Goal: Navigation & Orientation: Find specific page/section

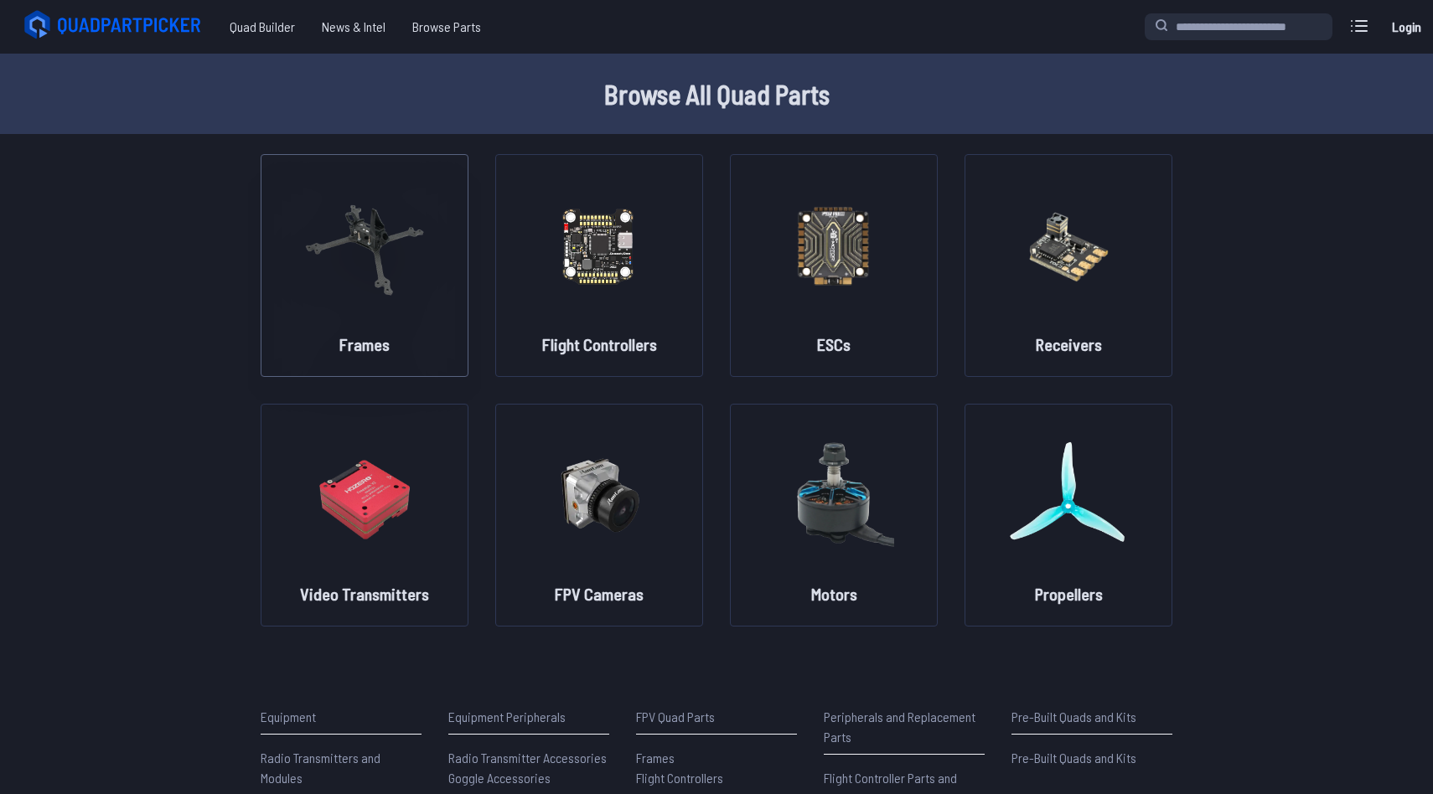
click at [371, 299] on img at bounding box center [364, 245] width 121 height 147
click at [380, 261] on img at bounding box center [364, 245] width 121 height 147
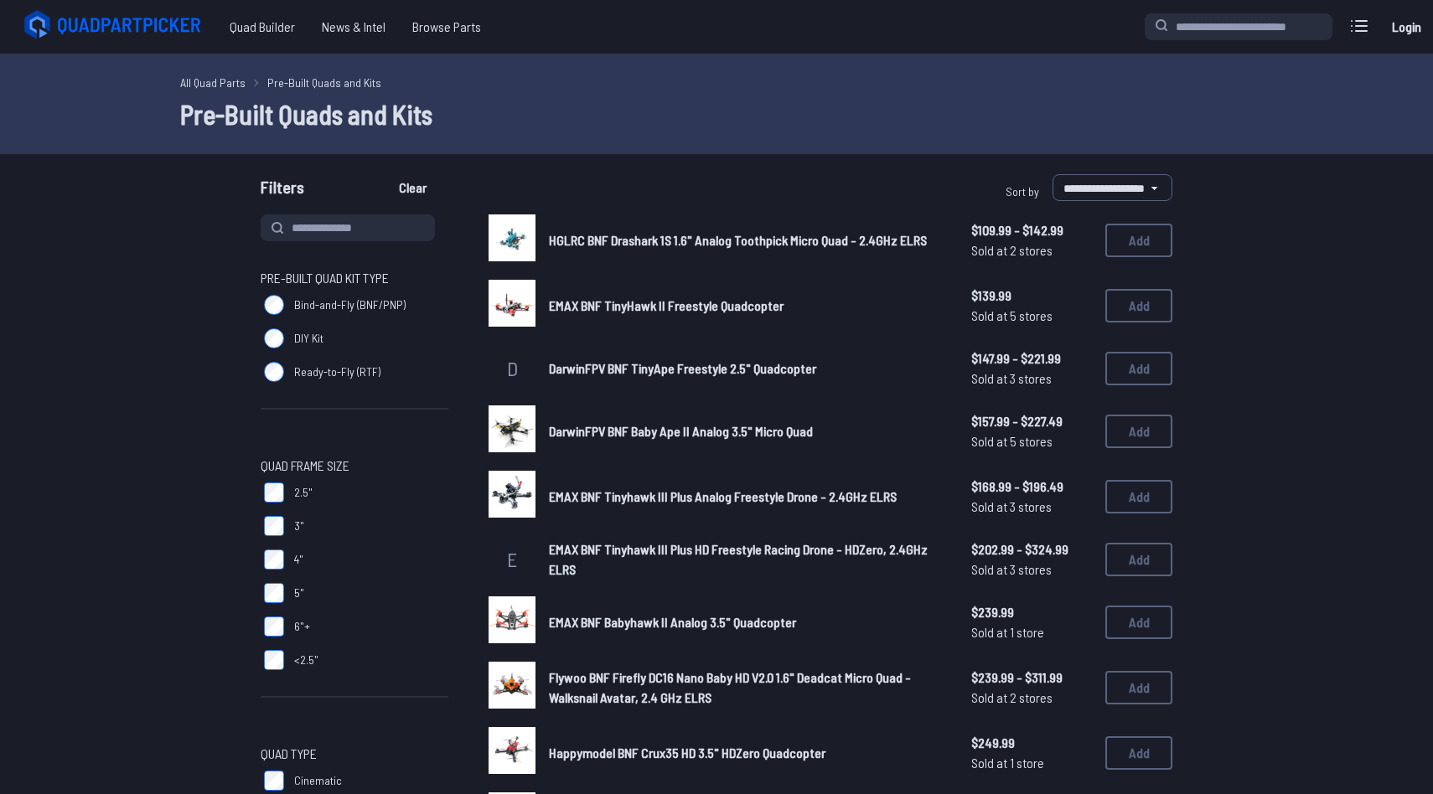
select select "*********"
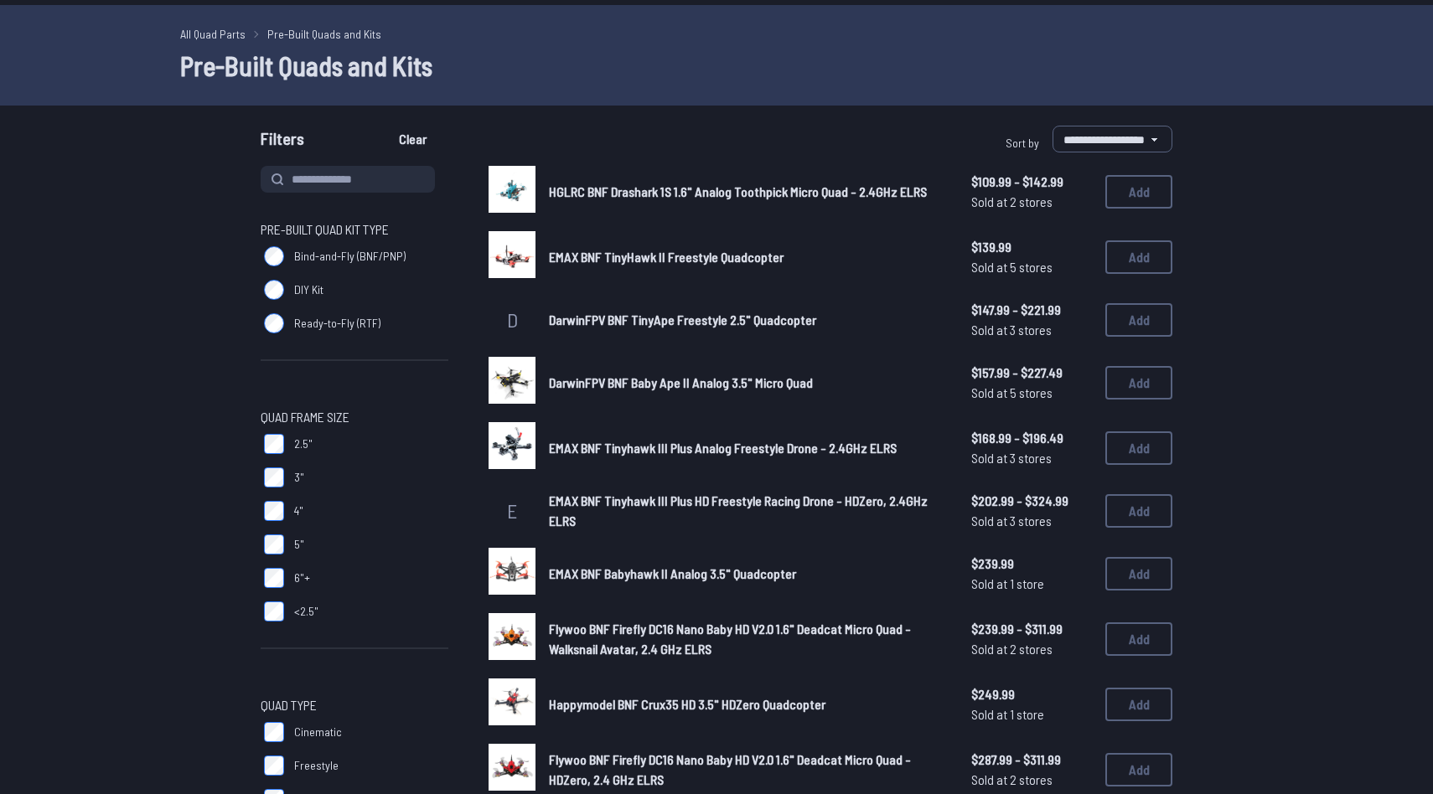
click at [226, 45] on h1 "Pre-Built Quads and Kits" at bounding box center [716, 65] width 1073 height 40
click at [227, 38] on link "All Quad Parts" at bounding box center [212, 34] width 65 height 18
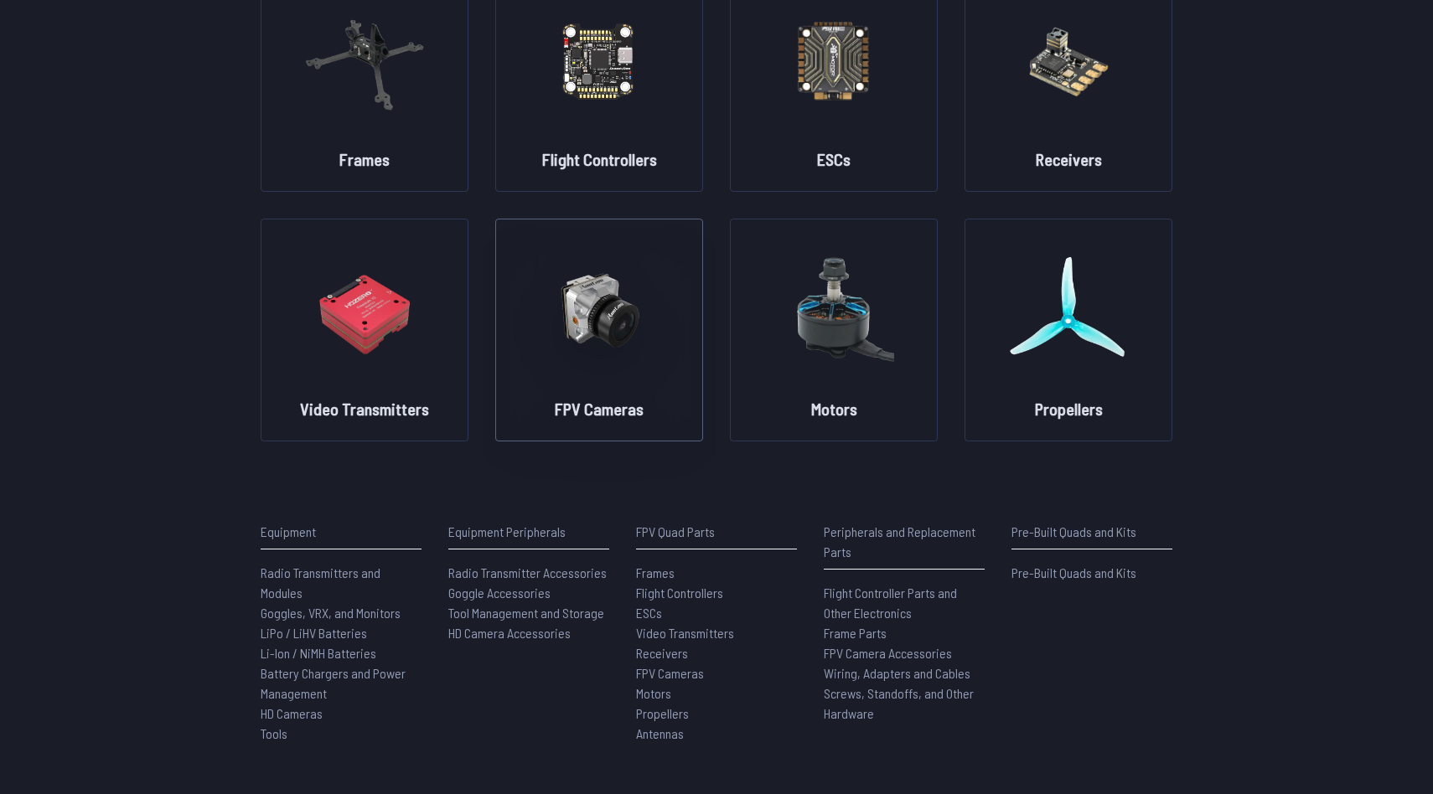
scroll to position [242, 0]
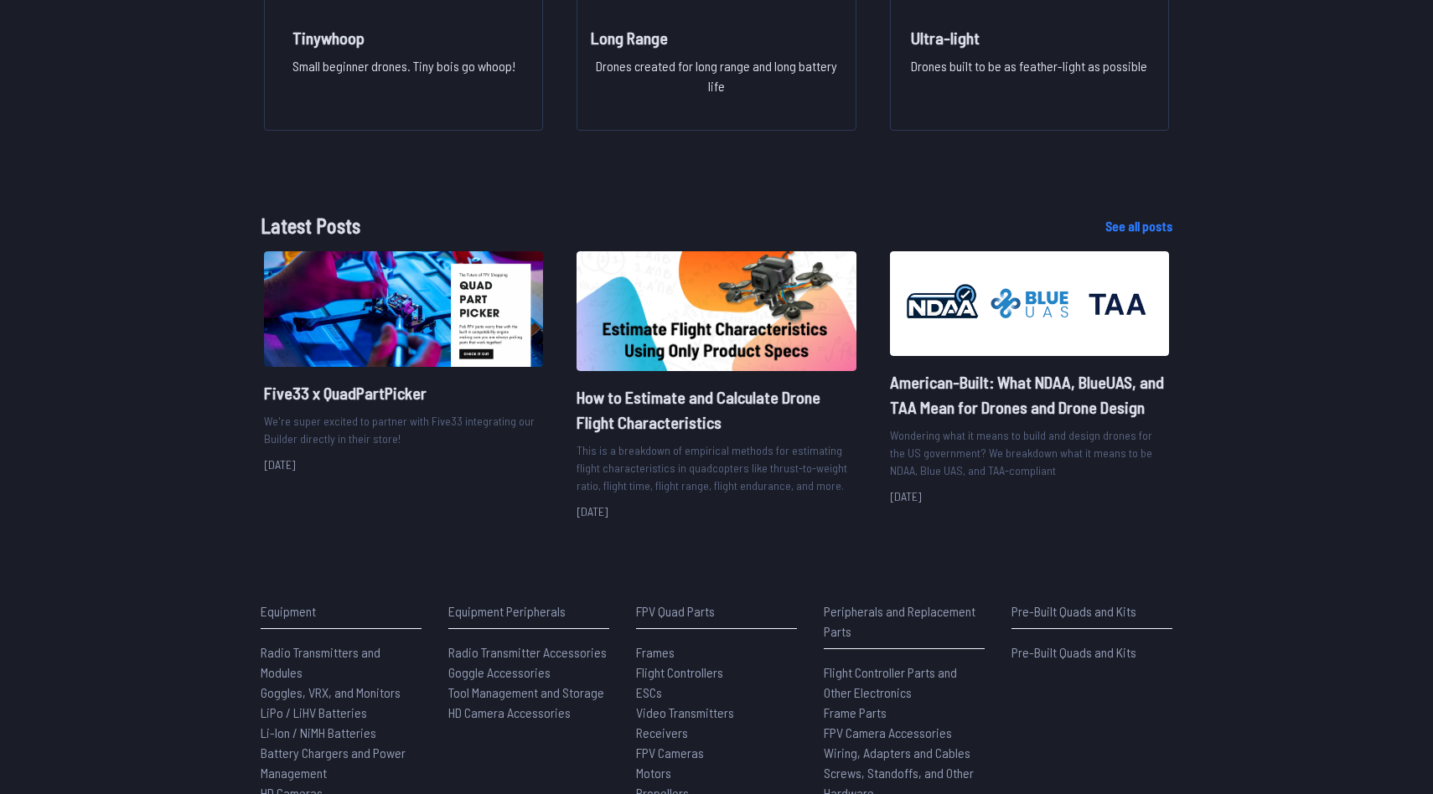
scroll to position [1838, 0]
